Goal: Answer question/provide support

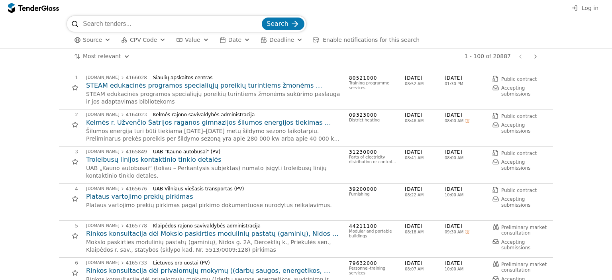
click at [150, 24] on input "search" at bounding box center [171, 24] width 177 height 16
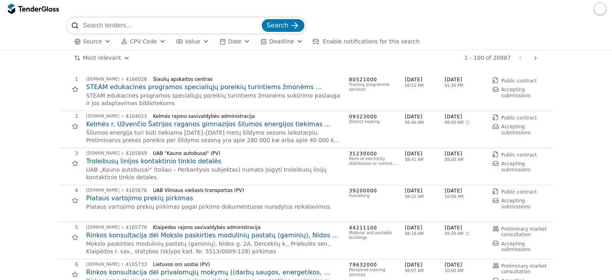
paste input "LED ekranų nuoma bei techninis aptarnavimas"
type input "LED ekranų nuoma bei techninis aptarnavimas"
click at [262, 19] on button "Search" at bounding box center [283, 25] width 43 height 13
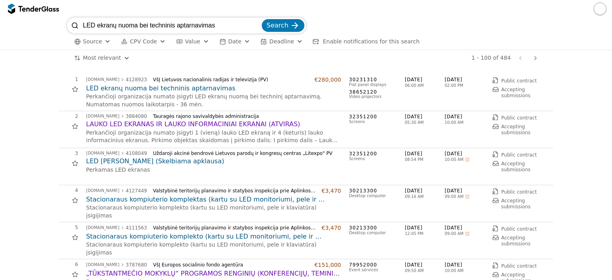
click at [166, 92] on h2 "LED ekranų nuoma bei techninis aptarnavimas" at bounding box center [213, 88] width 255 height 9
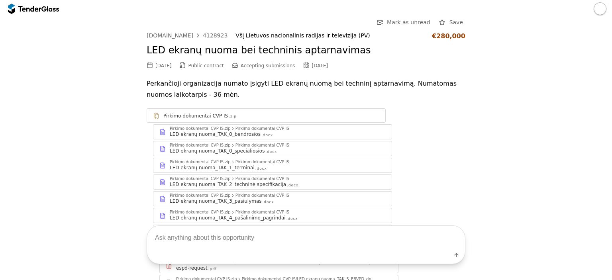
click at [289, 244] on textarea at bounding box center [306, 238] width 318 height 24
type textarea "ka perka kiek kvadratu? kokios raiskos ir kokie pinigai"
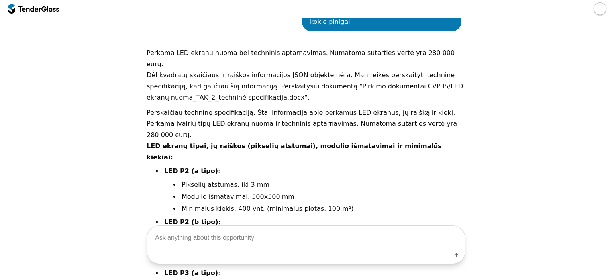
scroll to position [444, 0]
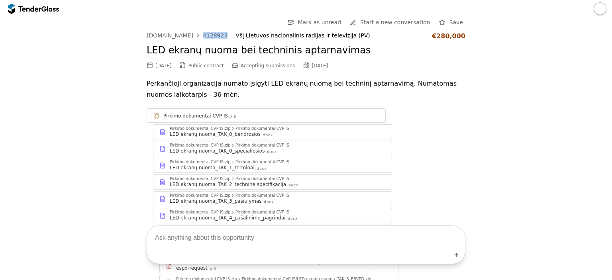
drag, startPoint x: 215, startPoint y: 36, endPoint x: 193, endPoint y: 35, distance: 22.0
click at [193, 35] on div "[DOMAIN_NAME] 4128923 VšĮ Lietuvos nacionalinis radijas ir televizija (PV) €280…" at bounding box center [306, 36] width 319 height 8
copy div "4128923"
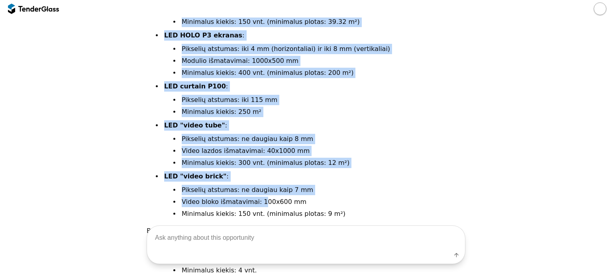
scroll to position [1375, 0]
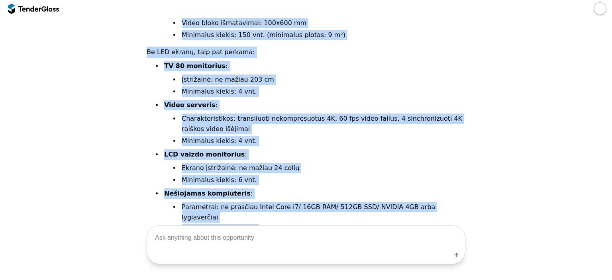
drag, startPoint x: 144, startPoint y: 81, endPoint x: 413, endPoint y: 198, distance: 293.6
copy div "LOR ipsumd sitam, co adipisc (elitsedd eiusmodt), incidid utlaboreetd ma aliqua…"
